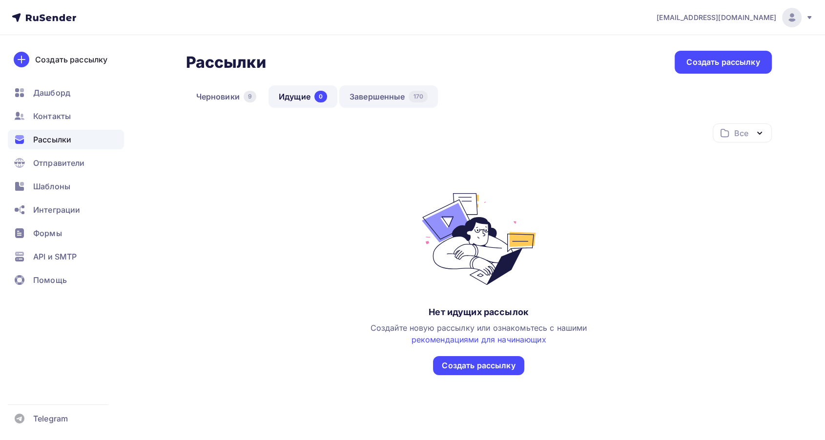
click at [386, 100] on link "Завершенные 170" at bounding box center [388, 96] width 99 height 22
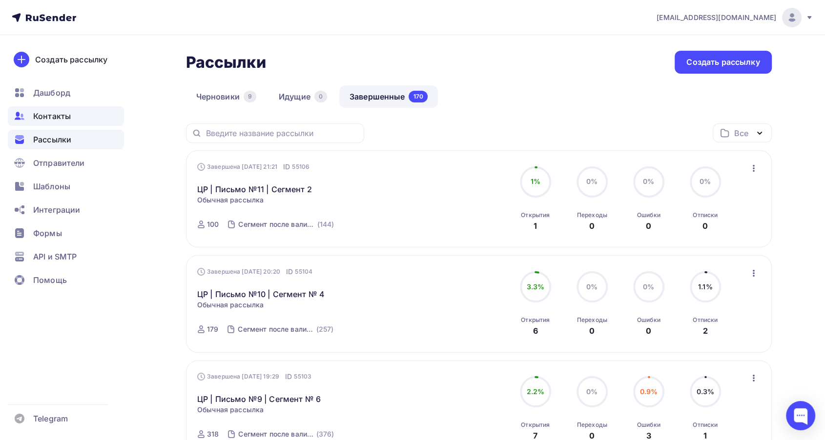
click at [51, 124] on div "Контакты" at bounding box center [66, 116] width 116 height 20
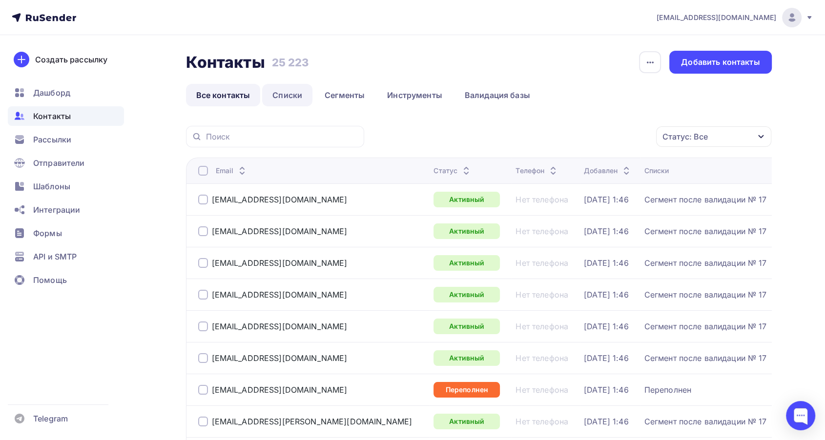
click at [286, 98] on link "Списки" at bounding box center [287, 95] width 50 height 22
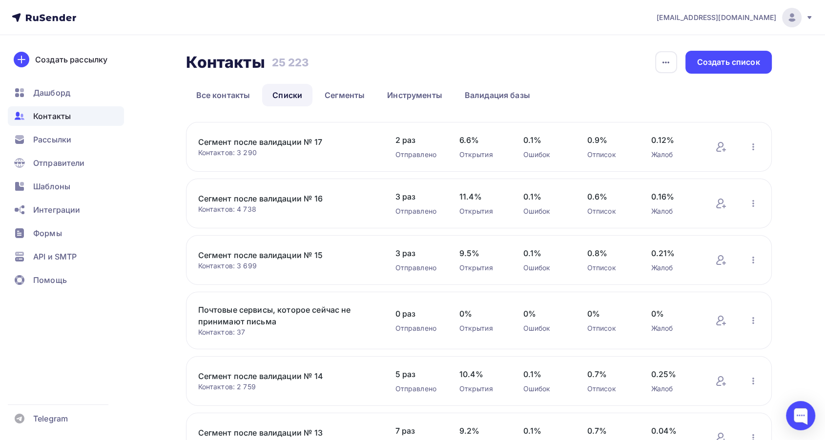
click at [256, 143] on link "Сегмент после валидации № 17" at bounding box center [281, 142] width 166 height 12
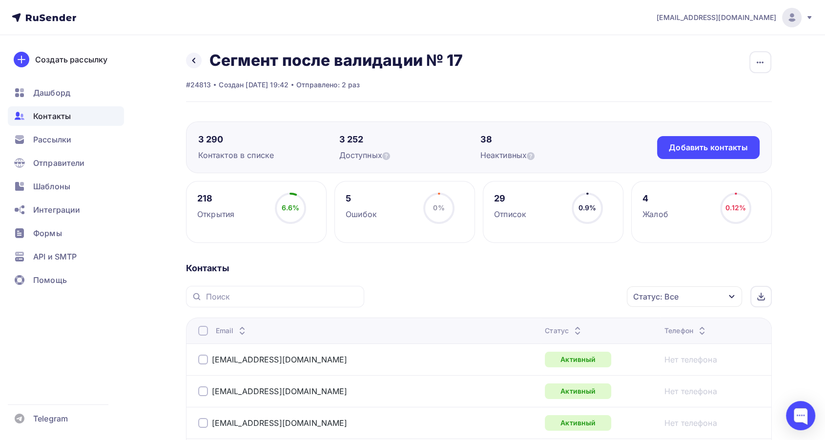
click at [572, 331] on div at bounding box center [578, 331] width 12 height 0
click at [577, 328] on icon at bounding box center [583, 334] width 12 height 12
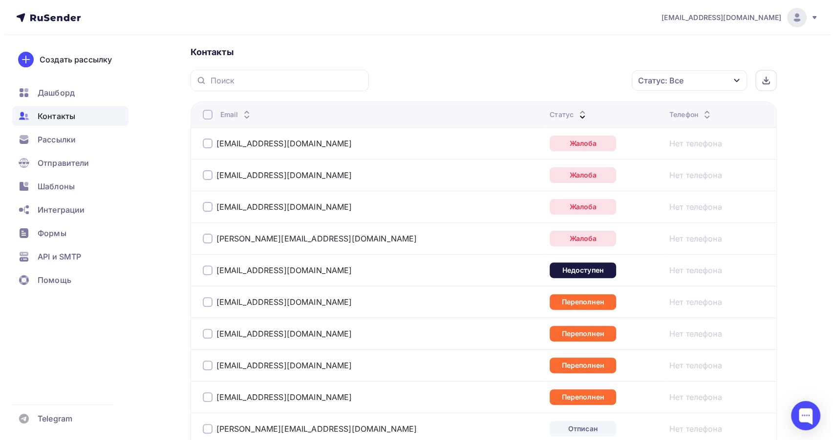
scroll to position [217, 0]
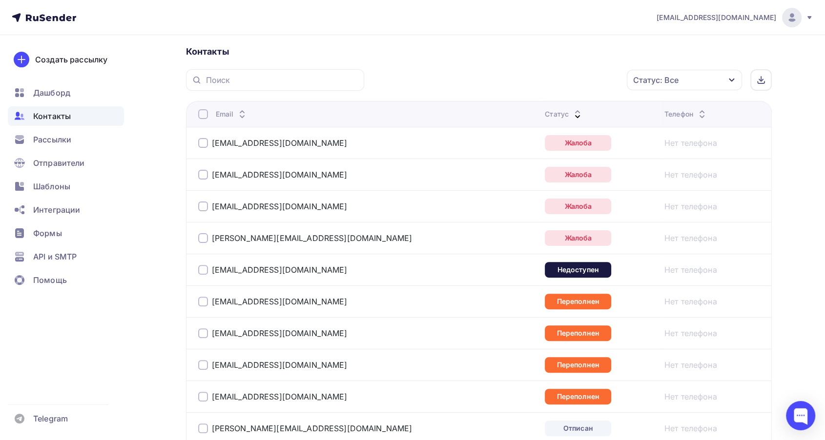
drag, startPoint x: 203, startPoint y: 141, endPoint x: 201, endPoint y: 168, distance: 26.9
click at [203, 141] on div at bounding box center [203, 143] width 10 height 10
click at [203, 183] on td "[EMAIL_ADDRESS][DOMAIN_NAME]" at bounding box center [363, 175] width 355 height 32
click at [201, 174] on div at bounding box center [203, 175] width 10 height 10
click at [199, 207] on div at bounding box center [203, 207] width 10 height 10
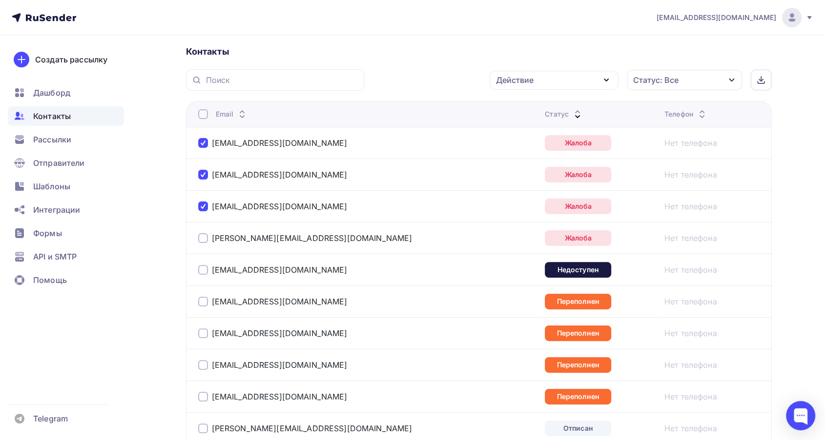
click at [519, 85] on div "Действие" at bounding box center [554, 80] width 129 height 19
click at [520, 114] on link "Добавить в списки" at bounding box center [554, 109] width 117 height 20
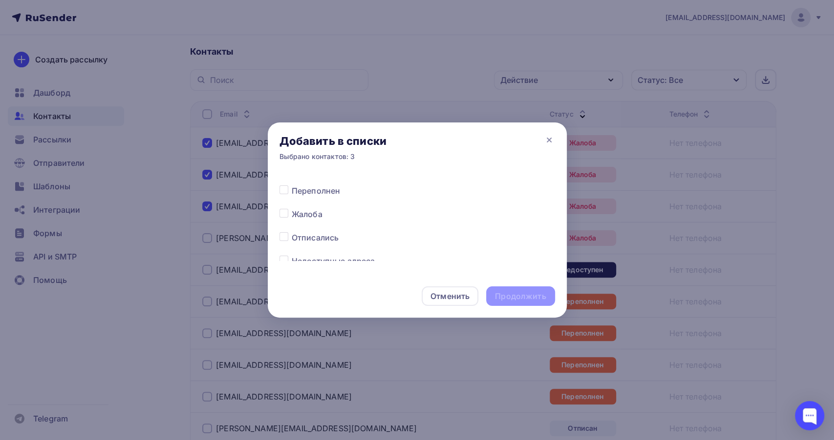
scroll to position [434, 0]
click at [292, 209] on label at bounding box center [292, 209] width 0 height 0
click at [279, 213] on input "checkbox" at bounding box center [283, 213] width 9 height 9
checkbox input "true"
click at [528, 300] on div "Продолжить" at bounding box center [520, 296] width 51 height 11
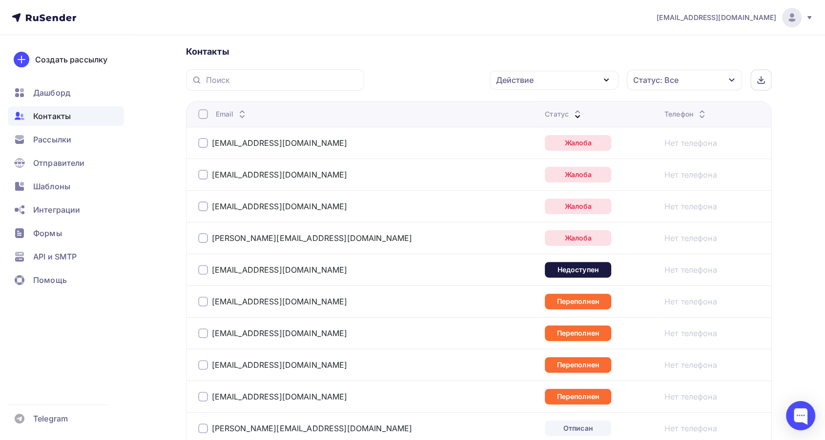
click at [203, 267] on div at bounding box center [203, 270] width 10 height 10
click at [502, 80] on div "Действие" at bounding box center [515, 80] width 38 height 12
click at [517, 105] on div "Добавить в списки" at bounding box center [539, 109] width 75 height 12
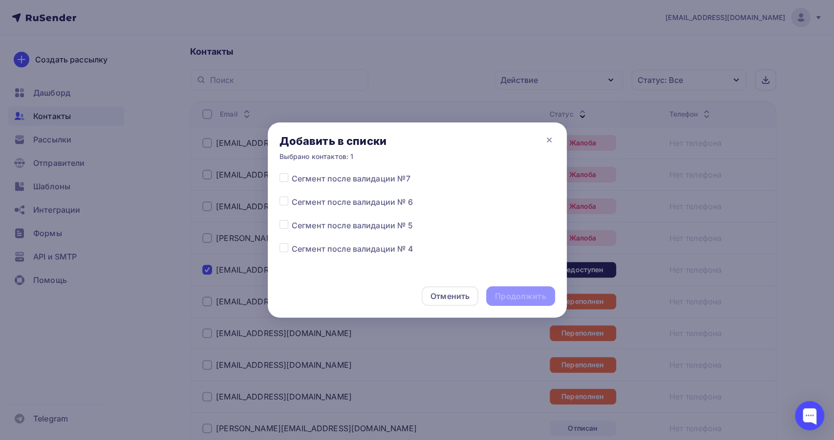
scroll to position [281, 0]
click at [550, 143] on icon at bounding box center [549, 140] width 12 height 12
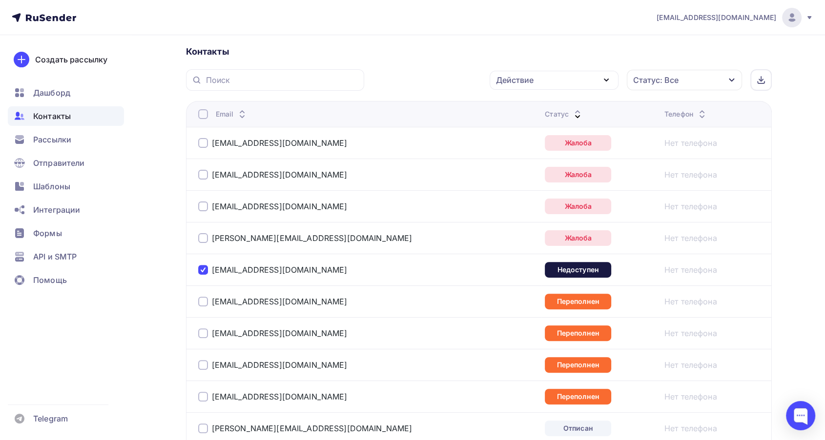
click at [559, 86] on div "Действие" at bounding box center [554, 80] width 129 height 19
click at [533, 111] on div "Добавить в списки" at bounding box center [539, 109] width 75 height 12
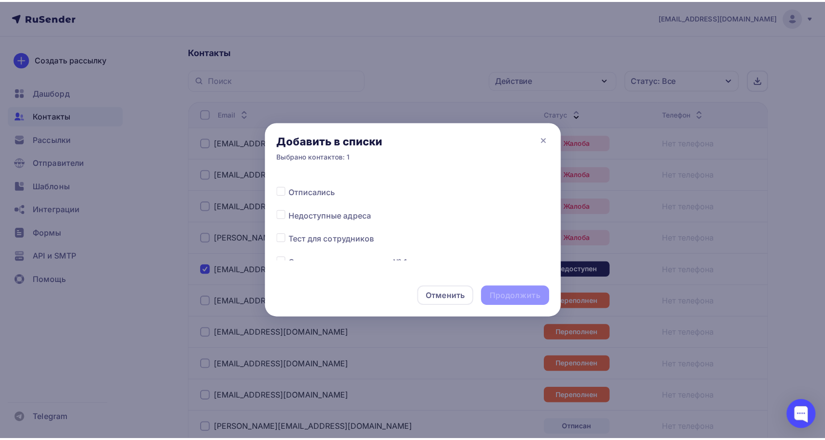
scroll to position [488, 0]
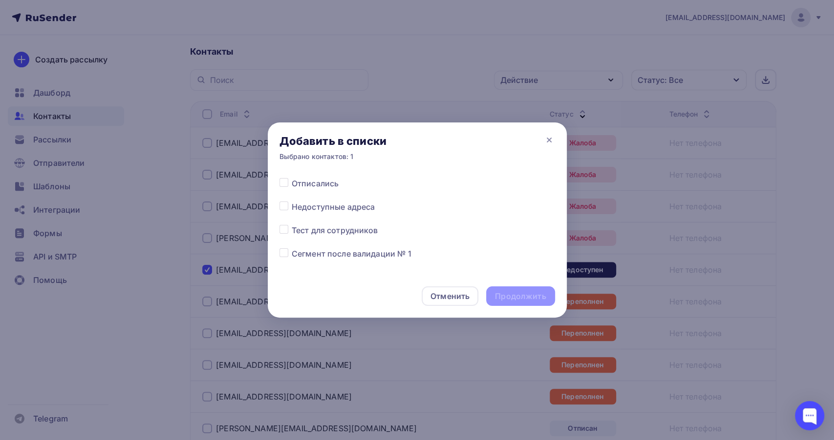
click at [324, 210] on span "Недоступные адреса" at bounding box center [334, 207] width 84 height 12
click at [292, 201] on label at bounding box center [292, 201] width 0 height 0
click at [285, 209] on input "checkbox" at bounding box center [283, 205] width 9 height 9
checkbox input "true"
click at [501, 295] on div "Продолжить" at bounding box center [520, 296] width 51 height 11
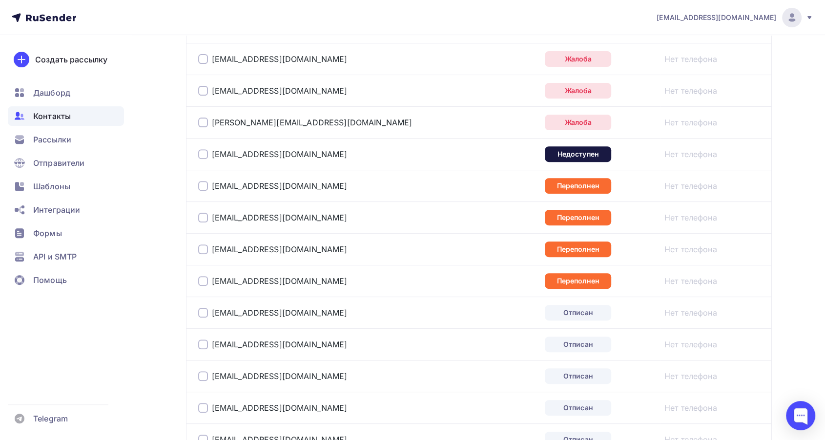
scroll to position [379, 0]
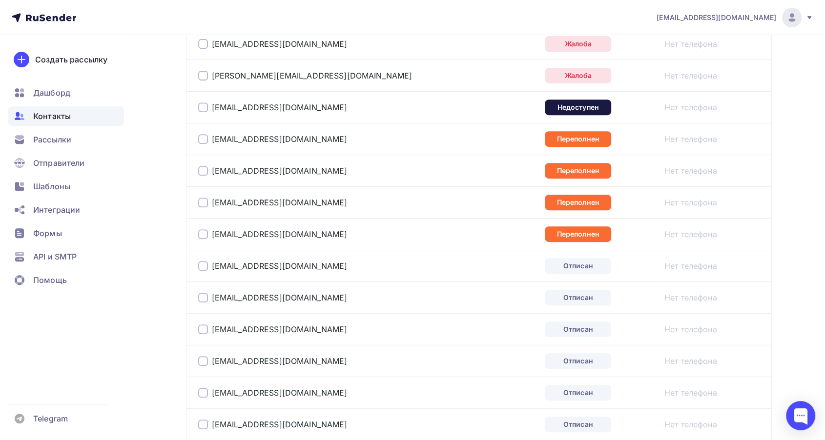
click at [201, 140] on div at bounding box center [203, 139] width 10 height 10
click at [202, 170] on div at bounding box center [203, 171] width 10 height 10
click at [202, 203] on div at bounding box center [203, 203] width 10 height 10
click at [199, 232] on div at bounding box center [203, 235] width 10 height 10
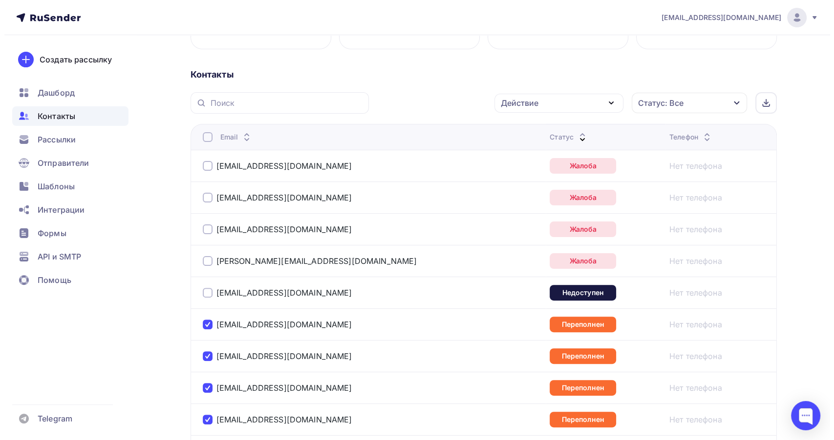
scroll to position [163, 0]
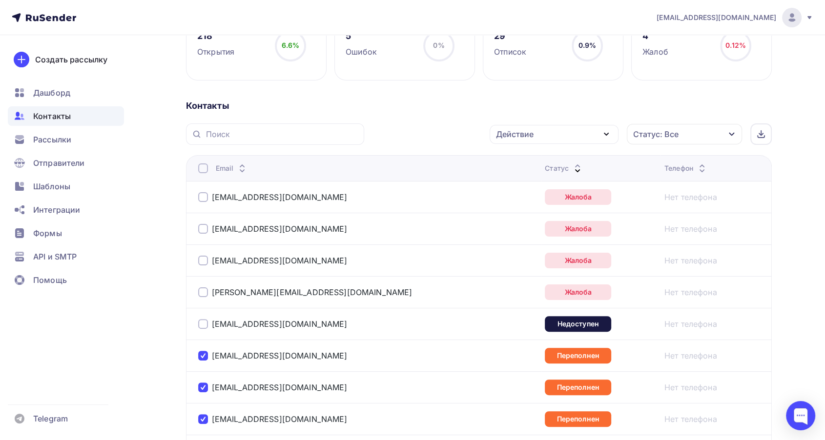
click at [522, 137] on div "Действие" at bounding box center [515, 134] width 38 height 12
click at [516, 163] on div "Добавить в списки" at bounding box center [539, 163] width 75 height 12
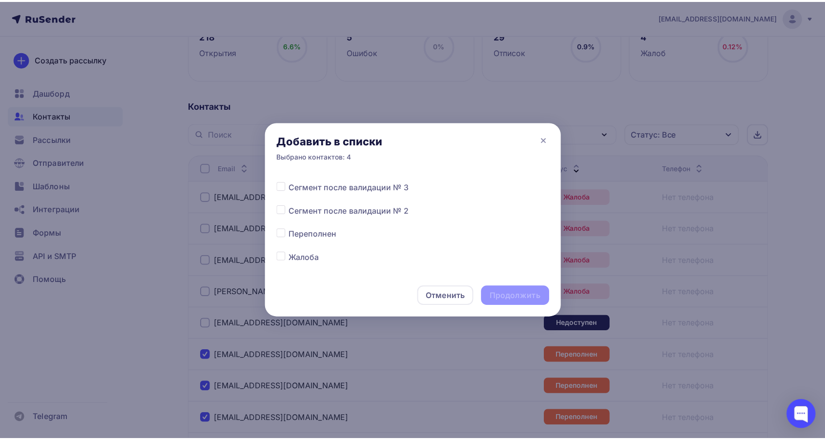
scroll to position [390, 0]
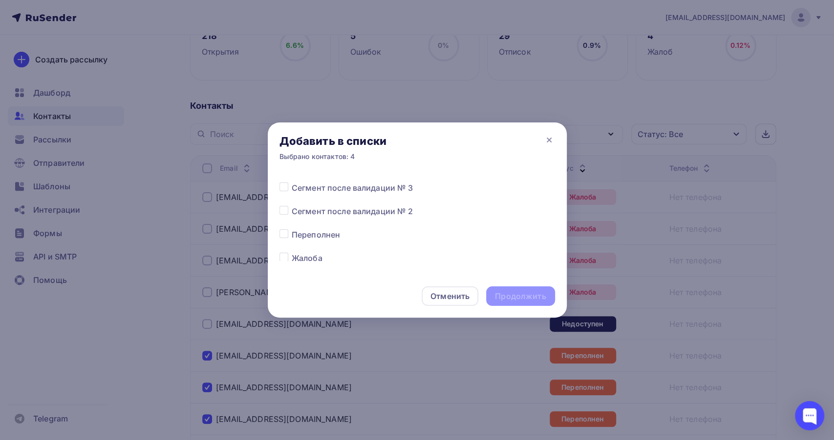
click at [292, 229] on label at bounding box center [292, 229] width 0 height 0
click at [282, 230] on input "checkbox" at bounding box center [283, 233] width 9 height 9
checkbox input "true"
click at [513, 300] on div "Продолжить" at bounding box center [520, 296] width 51 height 11
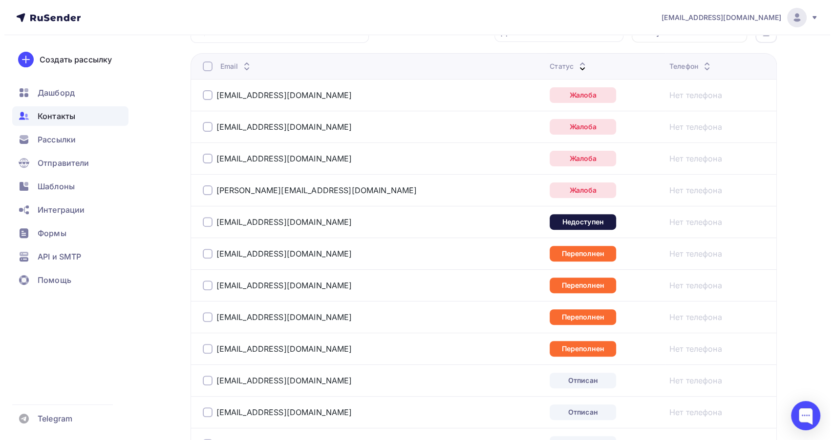
scroll to position [217, 0]
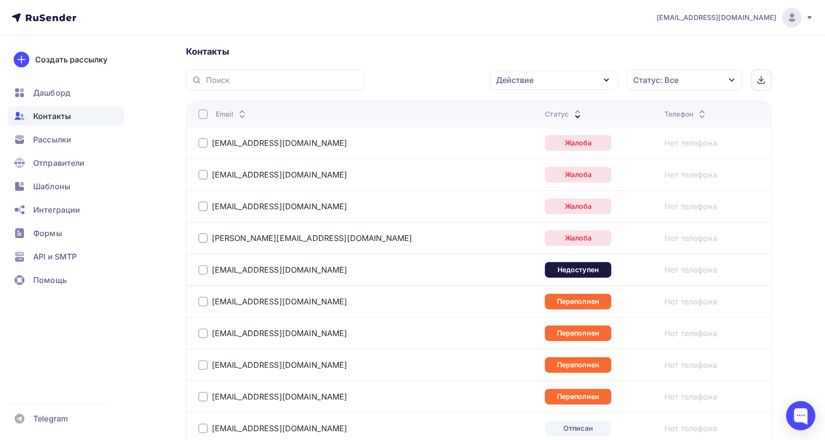
click at [199, 140] on div at bounding box center [203, 143] width 10 height 10
click at [203, 175] on div at bounding box center [203, 175] width 10 height 10
drag, startPoint x: 204, startPoint y: 206, endPoint x: 206, endPoint y: 227, distance: 20.6
click at [204, 206] on div at bounding box center [203, 207] width 10 height 10
click at [203, 236] on div at bounding box center [203, 238] width 10 height 10
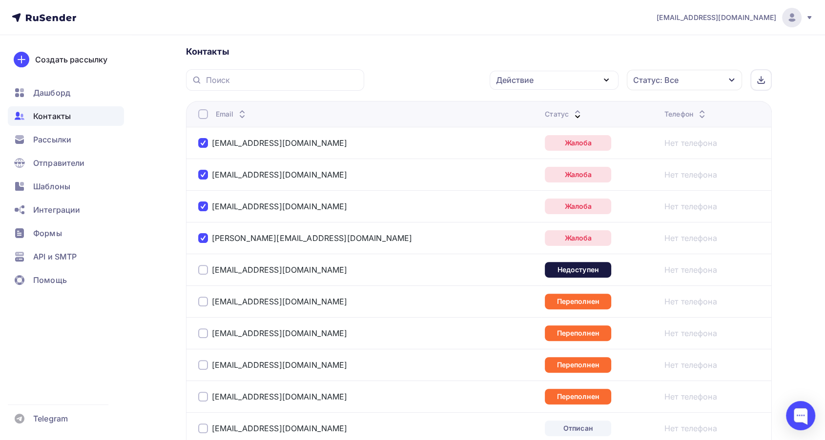
click at [520, 82] on div "Действие" at bounding box center [515, 80] width 38 height 12
click at [520, 105] on div "Добавить в списки" at bounding box center [539, 109] width 75 height 12
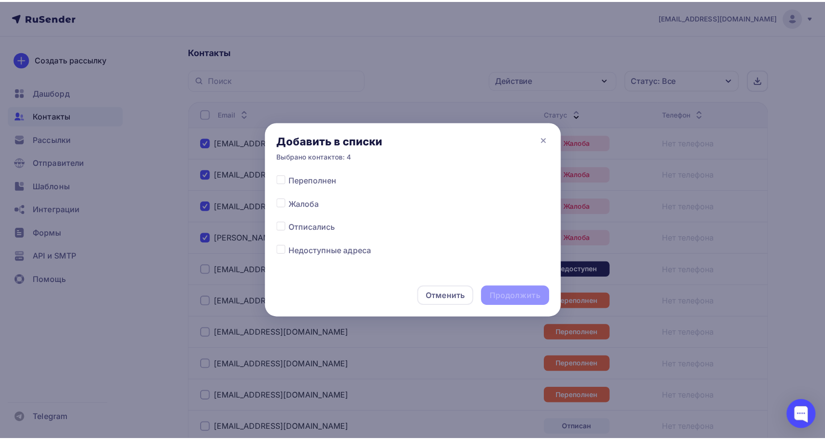
scroll to position [434, 0]
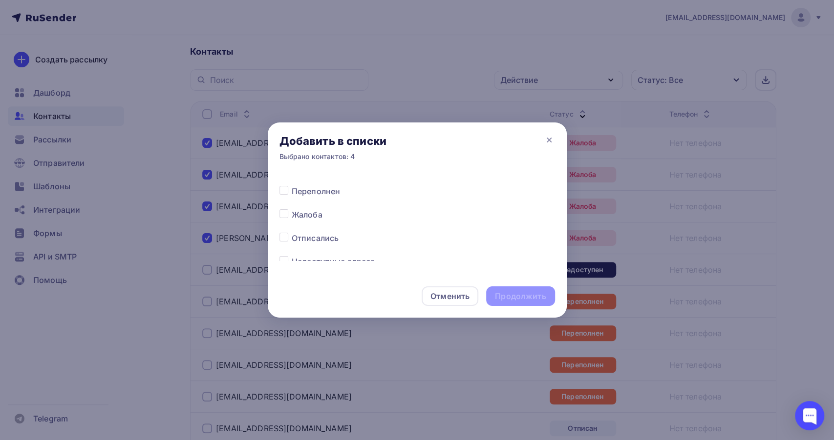
click at [292, 209] on label at bounding box center [292, 209] width 0 height 0
click at [285, 209] on input "checkbox" at bounding box center [283, 213] width 9 height 9
checkbox input "true"
click at [535, 297] on div "Продолжить" at bounding box center [520, 296] width 51 height 11
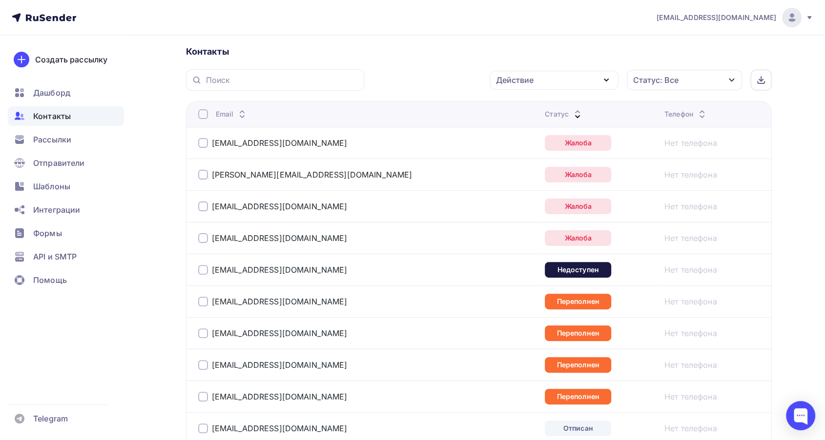
click at [203, 141] on div at bounding box center [203, 143] width 10 height 10
click at [200, 174] on div at bounding box center [203, 175] width 10 height 10
click at [200, 209] on div at bounding box center [203, 207] width 10 height 10
click at [203, 233] on div at bounding box center [203, 238] width 10 height 10
click at [203, 267] on div at bounding box center [203, 270] width 10 height 10
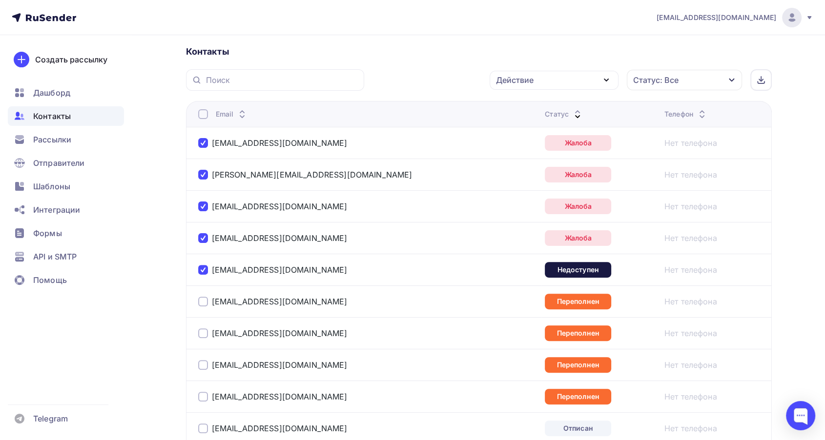
click at [206, 298] on div at bounding box center [203, 302] width 10 height 10
click at [206, 333] on div at bounding box center [203, 334] width 10 height 10
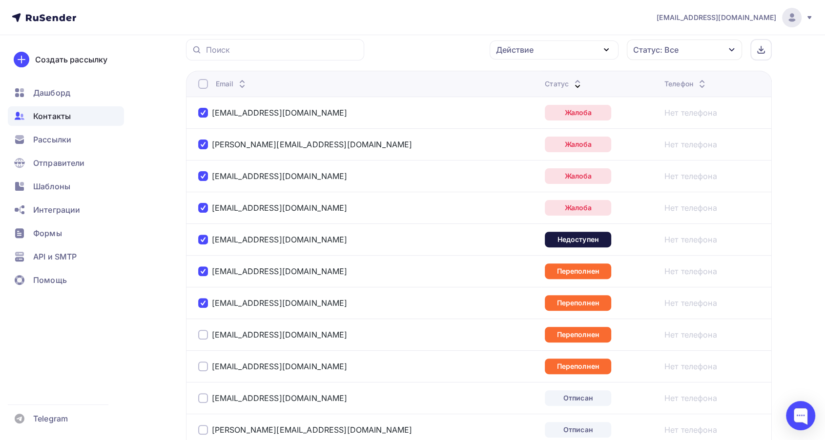
scroll to position [325, 0]
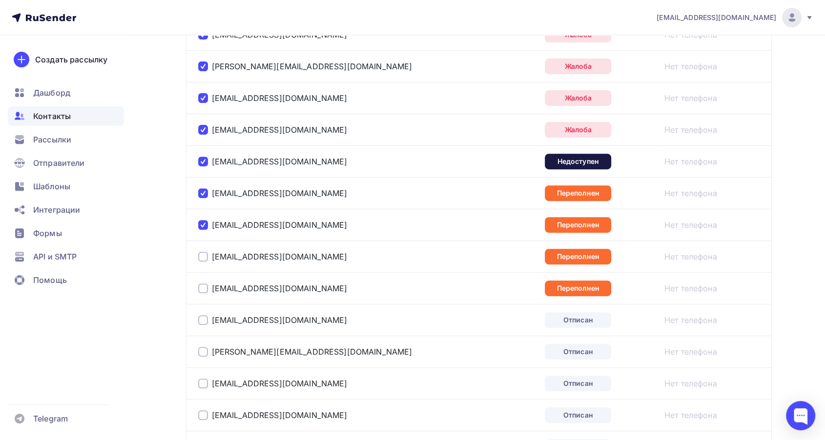
click at [202, 258] on div at bounding box center [203, 257] width 10 height 10
click at [196, 281] on td "[EMAIL_ADDRESS][DOMAIN_NAME]" at bounding box center [363, 288] width 355 height 32
click at [200, 287] on div at bounding box center [203, 289] width 10 height 10
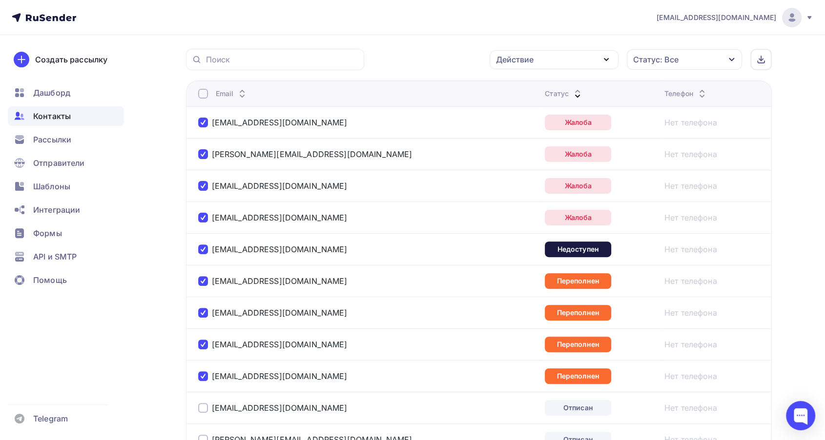
scroll to position [163, 0]
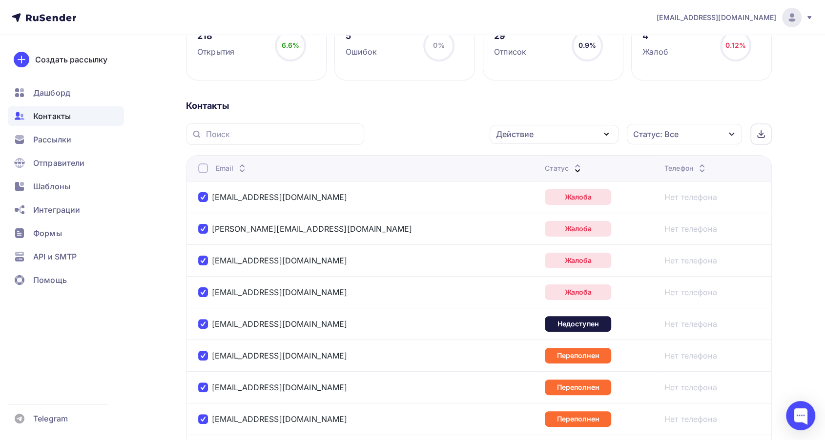
click at [528, 140] on div "Действие" at bounding box center [554, 134] width 129 height 19
